Goal: Task Accomplishment & Management: Use online tool/utility

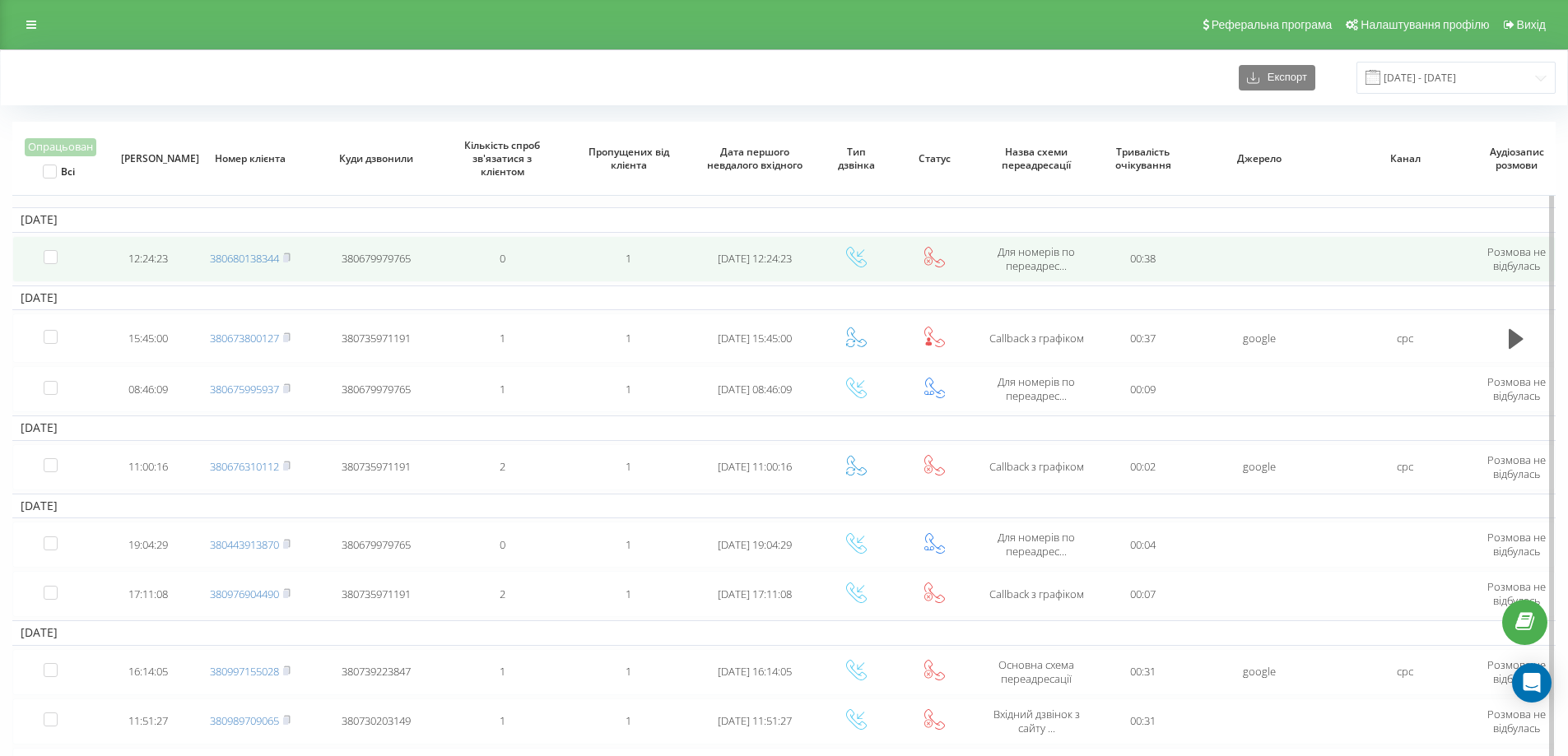
drag, startPoint x: 286, startPoint y: 259, endPoint x: 284, endPoint y: 247, distance: 12.2
click at [286, 259] on rect at bounding box center [285, 258] width 5 height 8
